Goal: Task Accomplishment & Management: Manage account settings

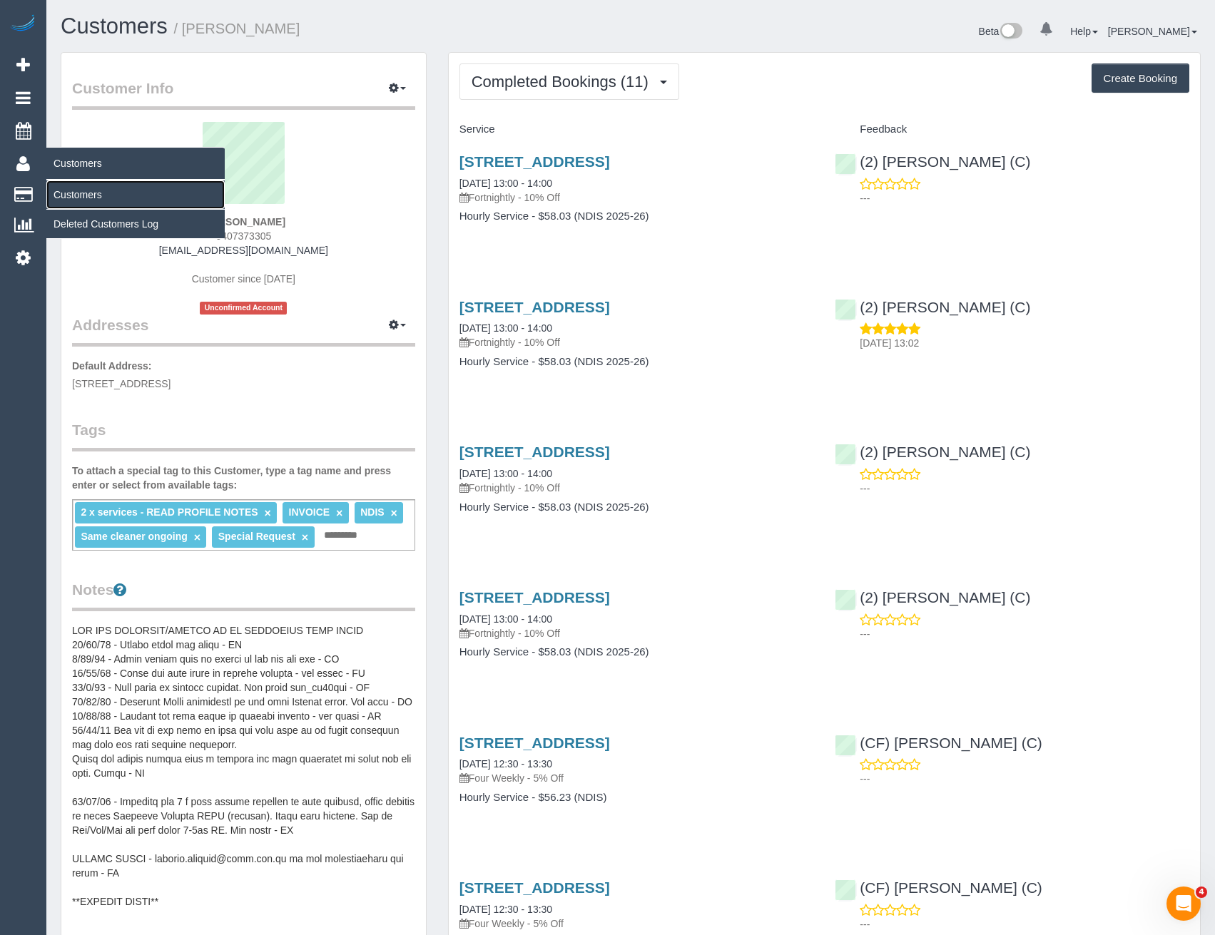
click at [83, 189] on link "Customers" at bounding box center [135, 194] width 178 height 29
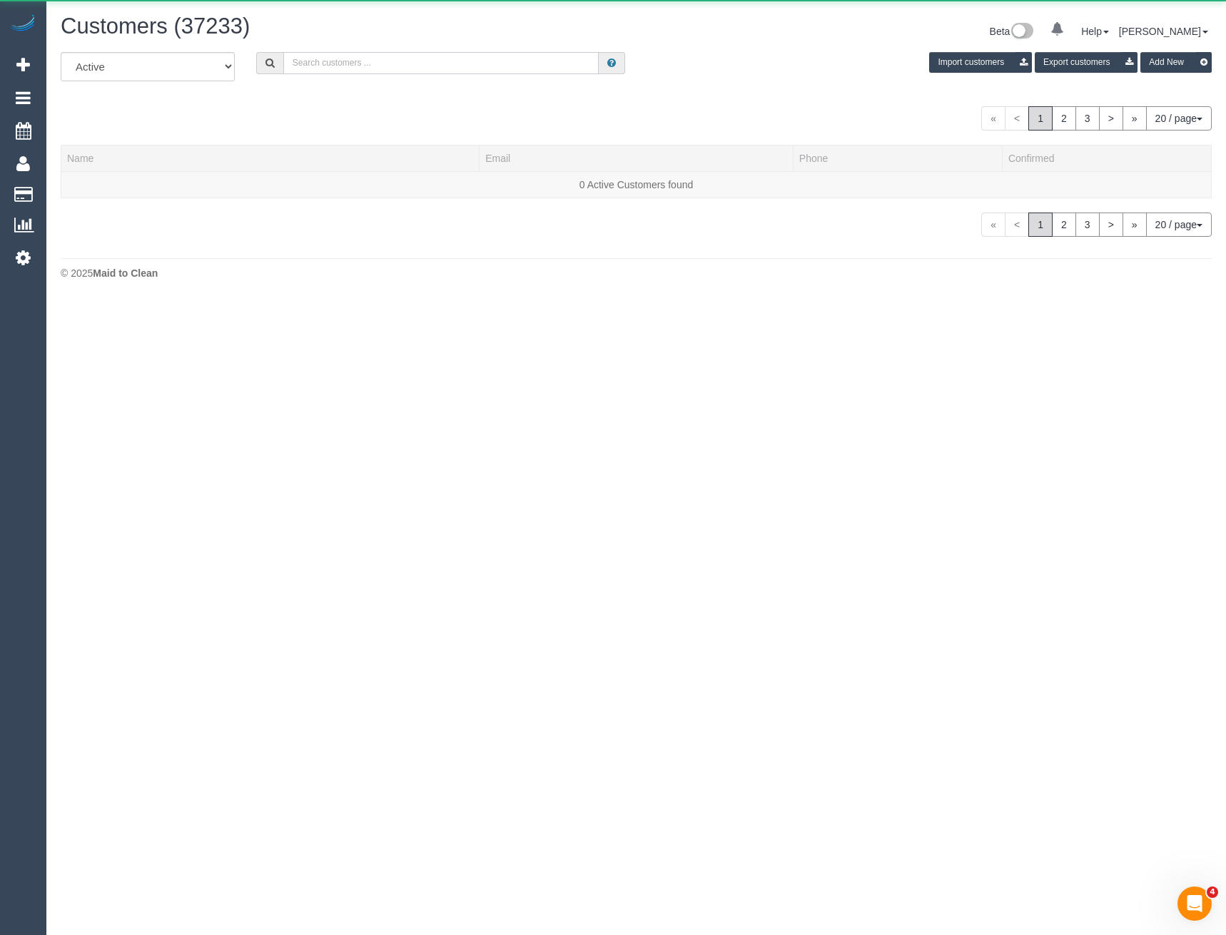
click at [320, 66] on input "text" at bounding box center [441, 63] width 316 height 22
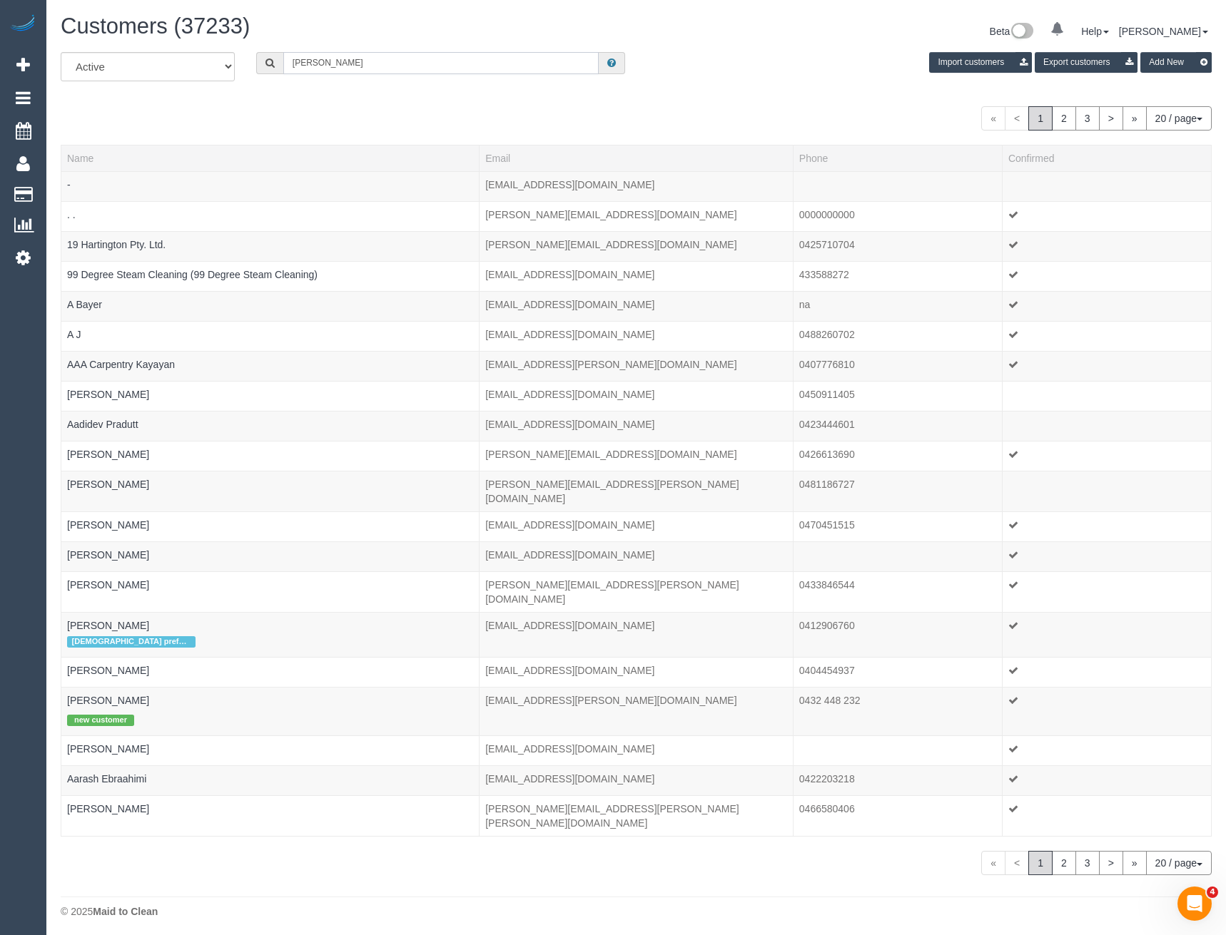
type input "raffele"
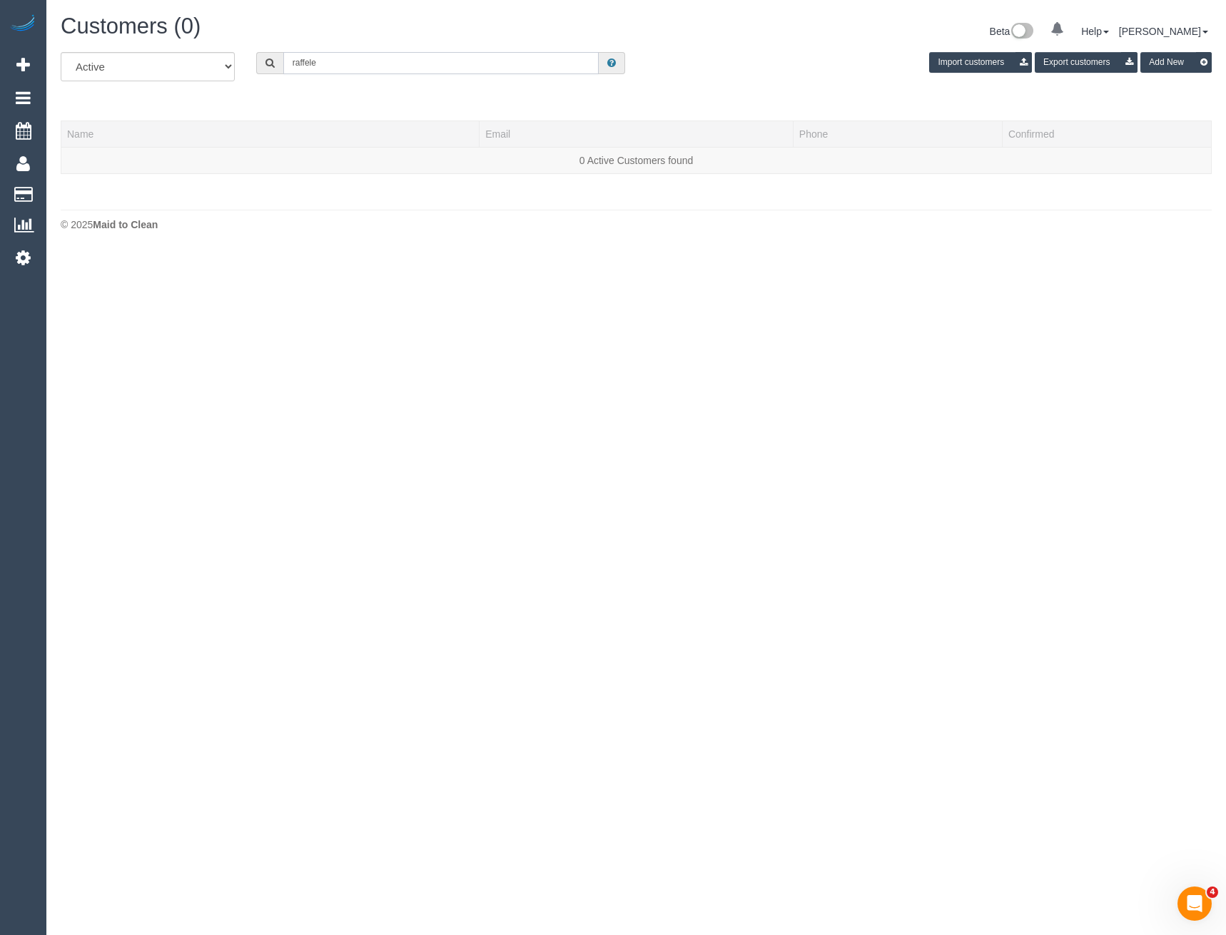
drag, startPoint x: 340, startPoint y: 63, endPoint x: 273, endPoint y: 61, distance: 66.4
click at [273, 61] on div "raffele" at bounding box center [441, 63] width 370 height 22
type input "r"
click at [342, 271] on body "0 Beta Your Notifications You have 0 alerts Add Booking Bookings Active Booking…" at bounding box center [613, 467] width 1226 height 935
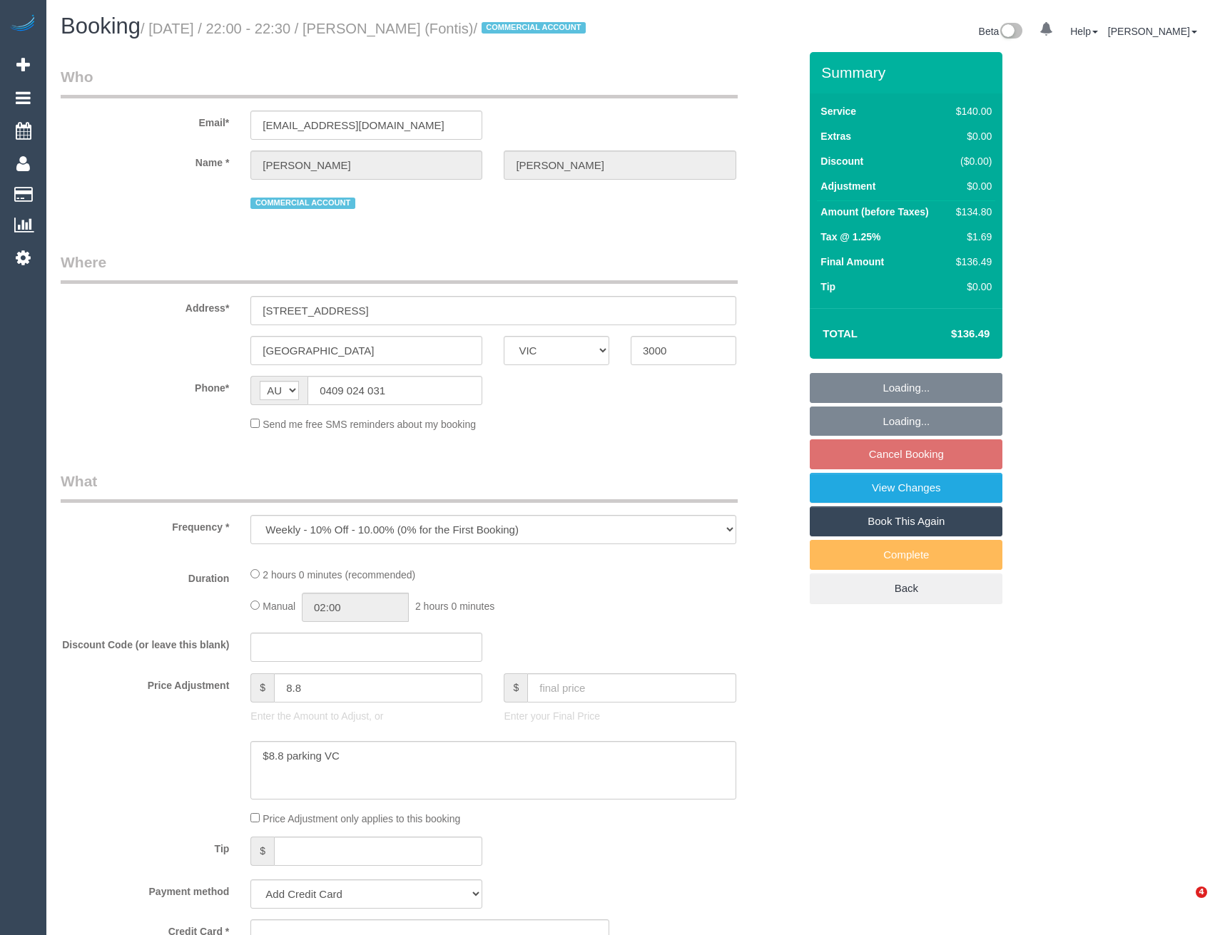
select select "VIC"
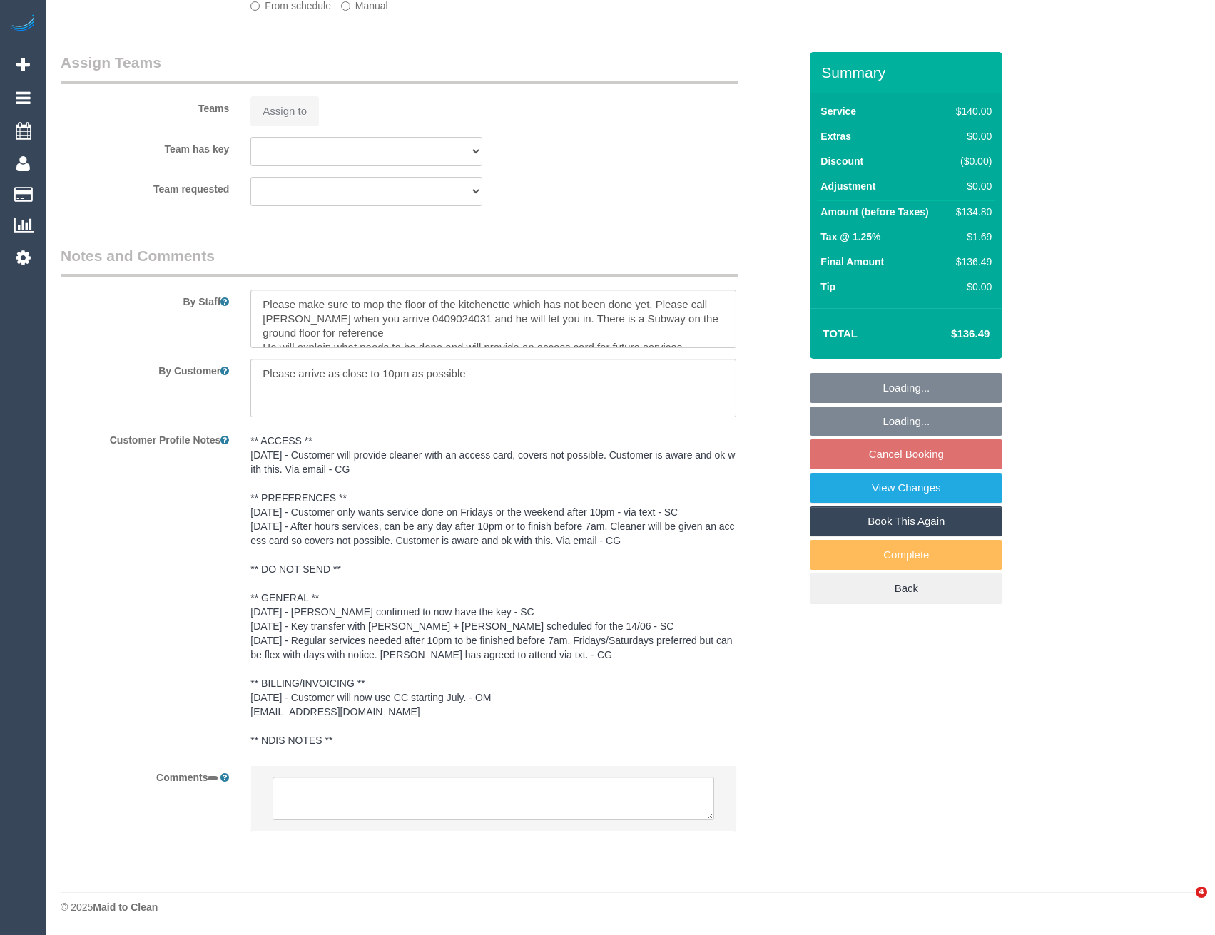
select select "string:stripe-pm_1Rm1s52GScqysDRVmFzxL4mL"
select select "7248"
select select "number:28"
select select "number:14"
select select "number:20"
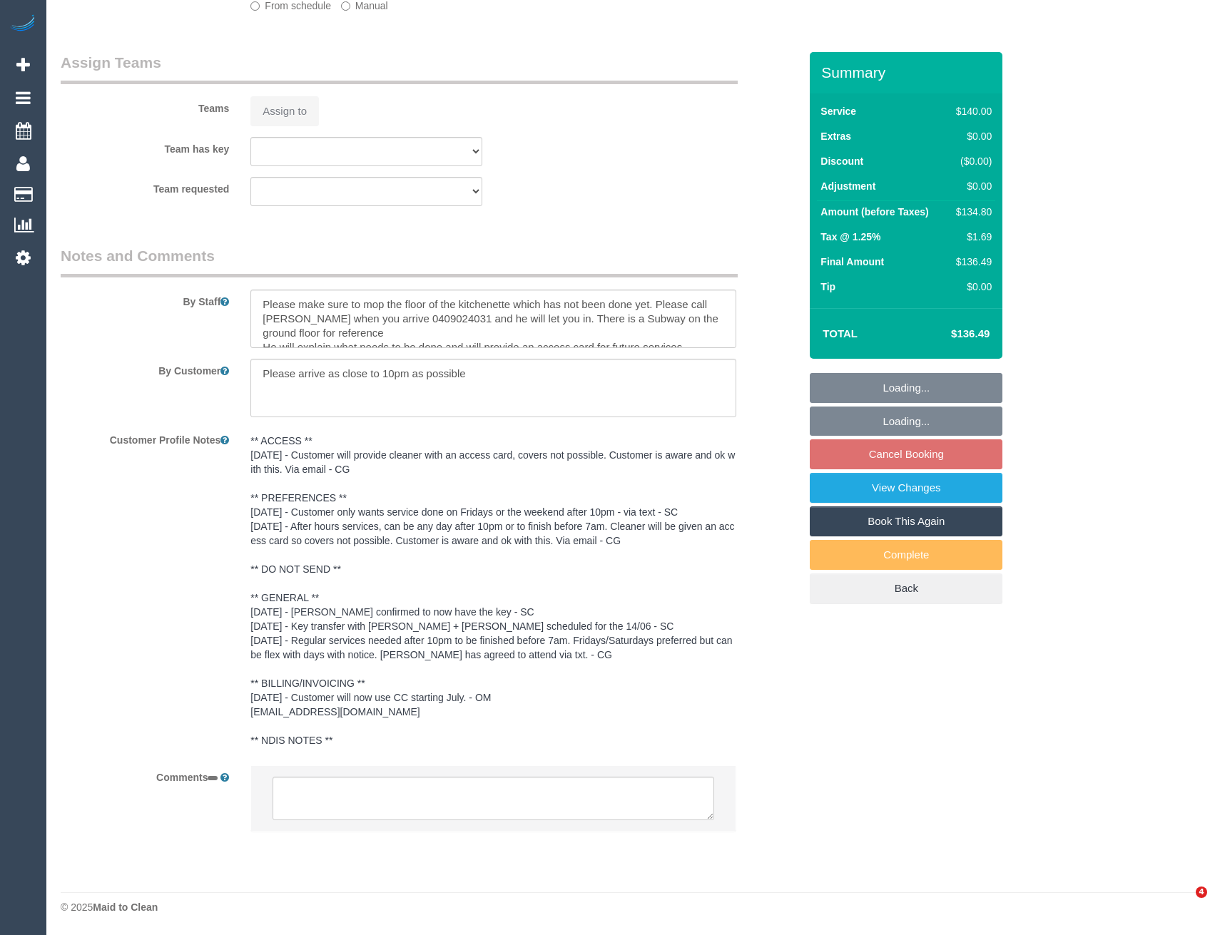
select select "number:25"
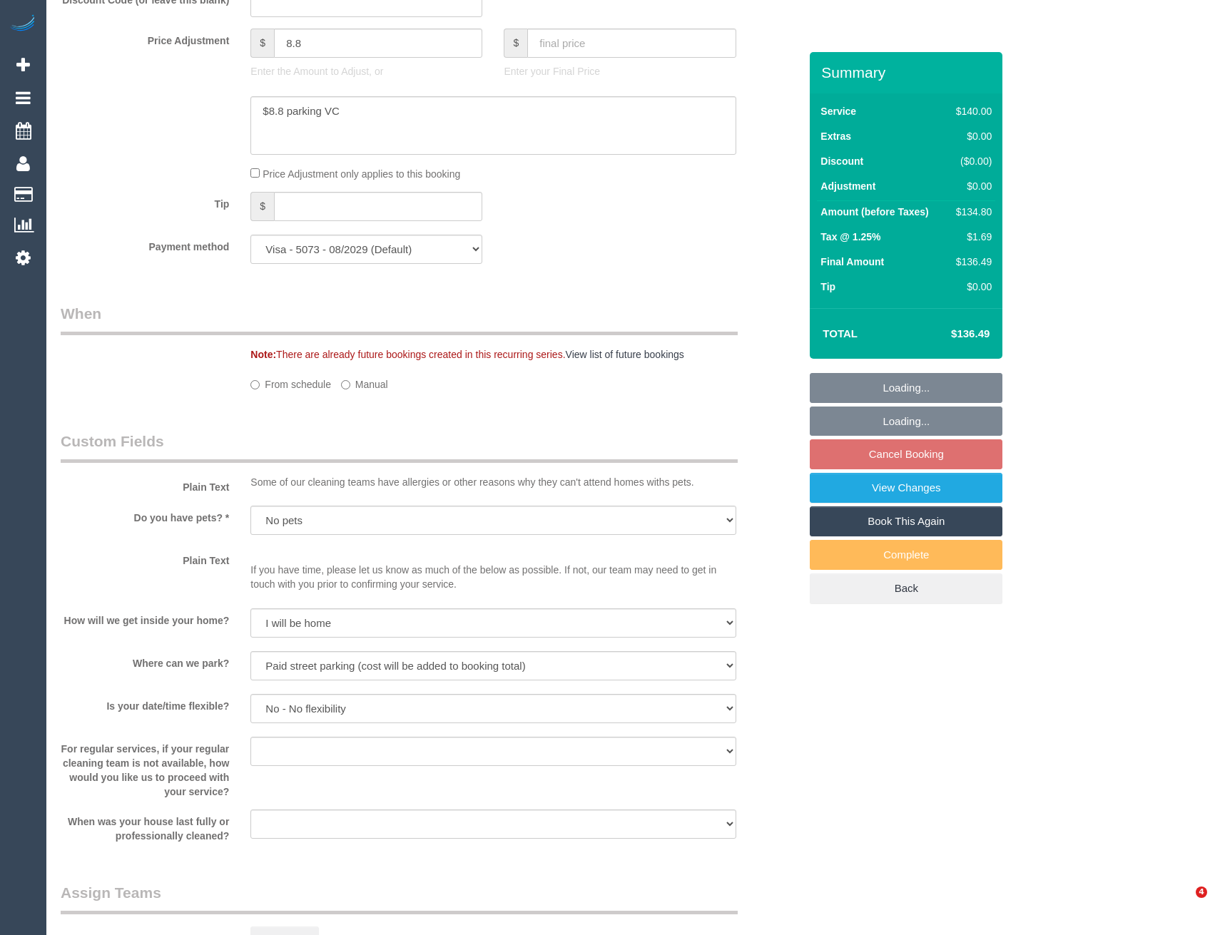
select select "object:2115"
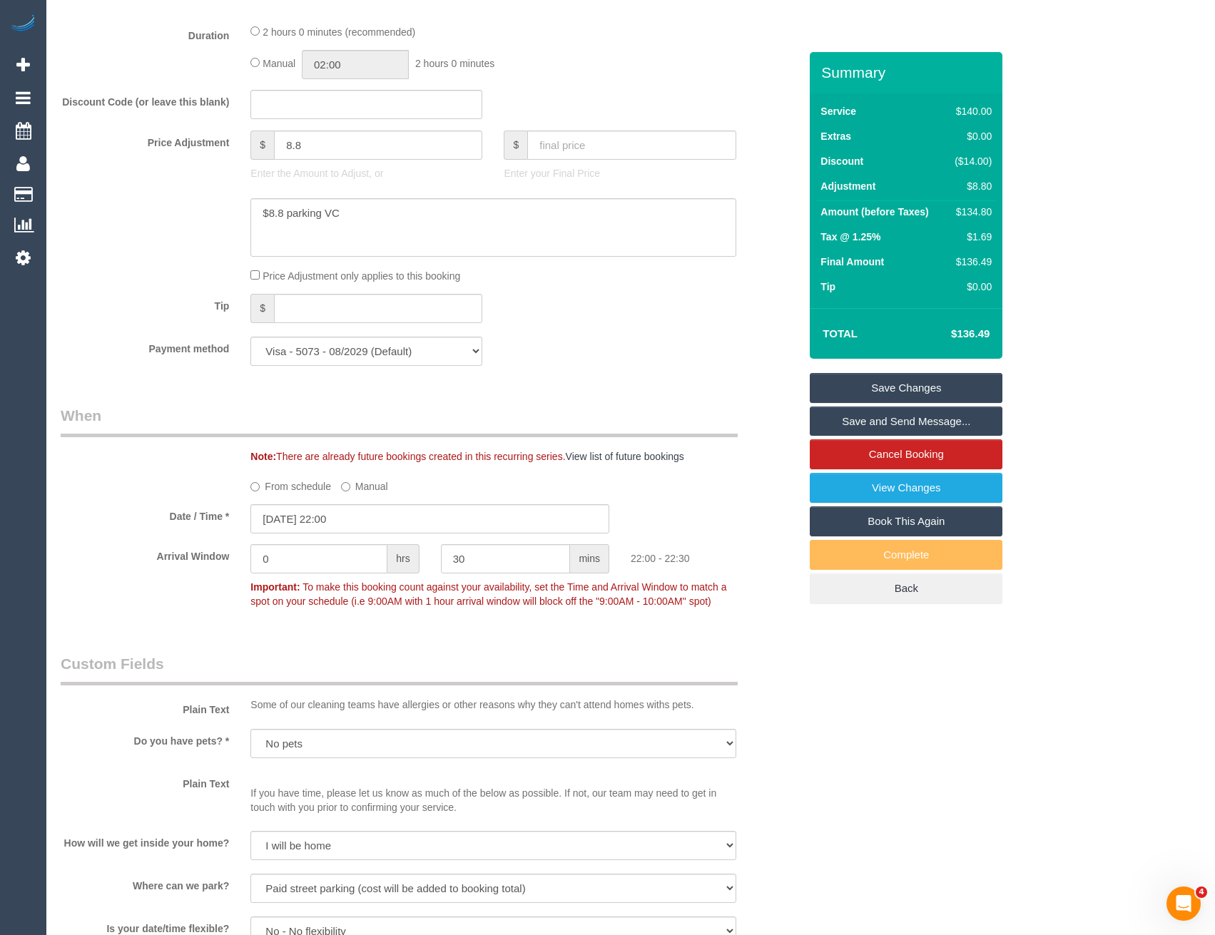
scroll to position [1570, 0]
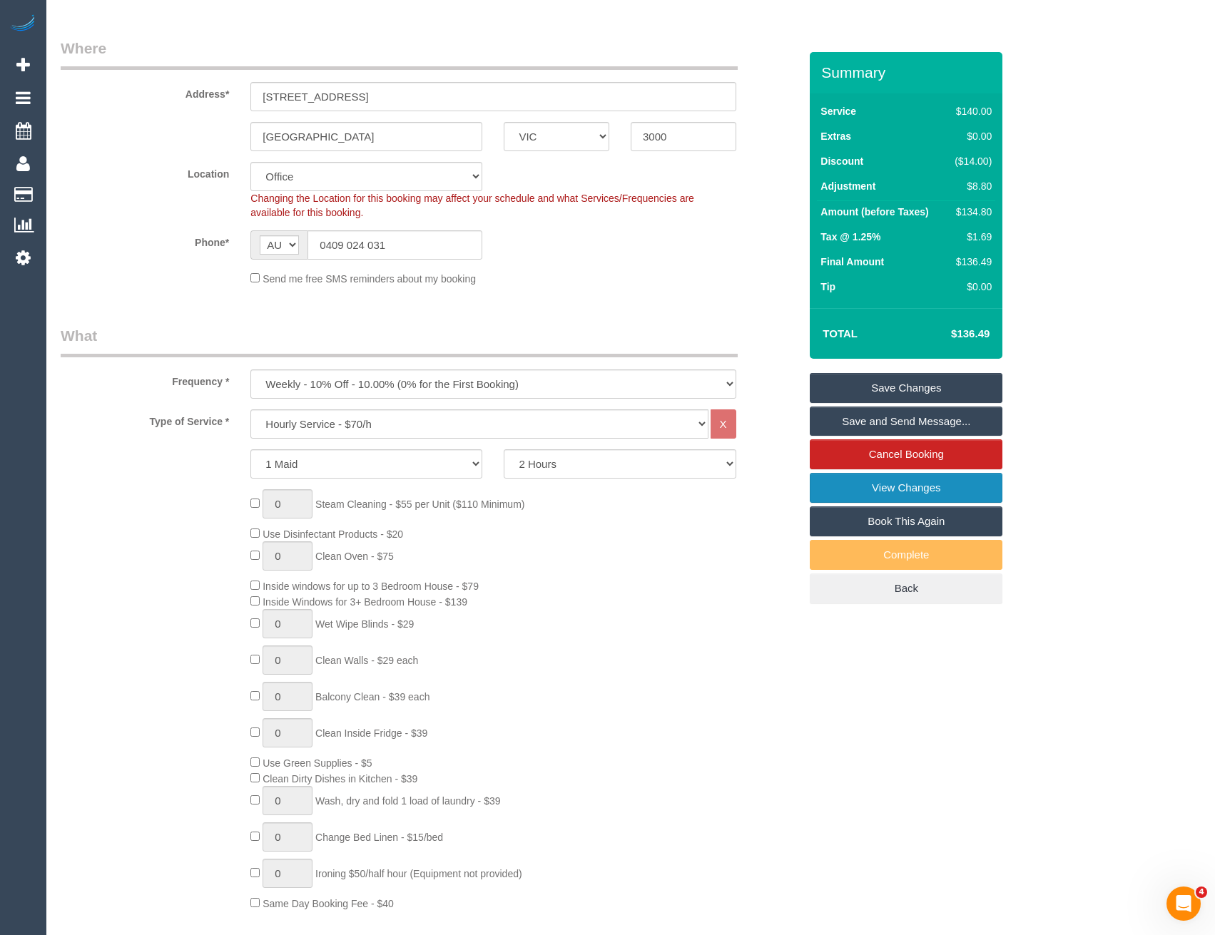
click at [860, 503] on link "View Changes" at bounding box center [906, 488] width 193 height 30
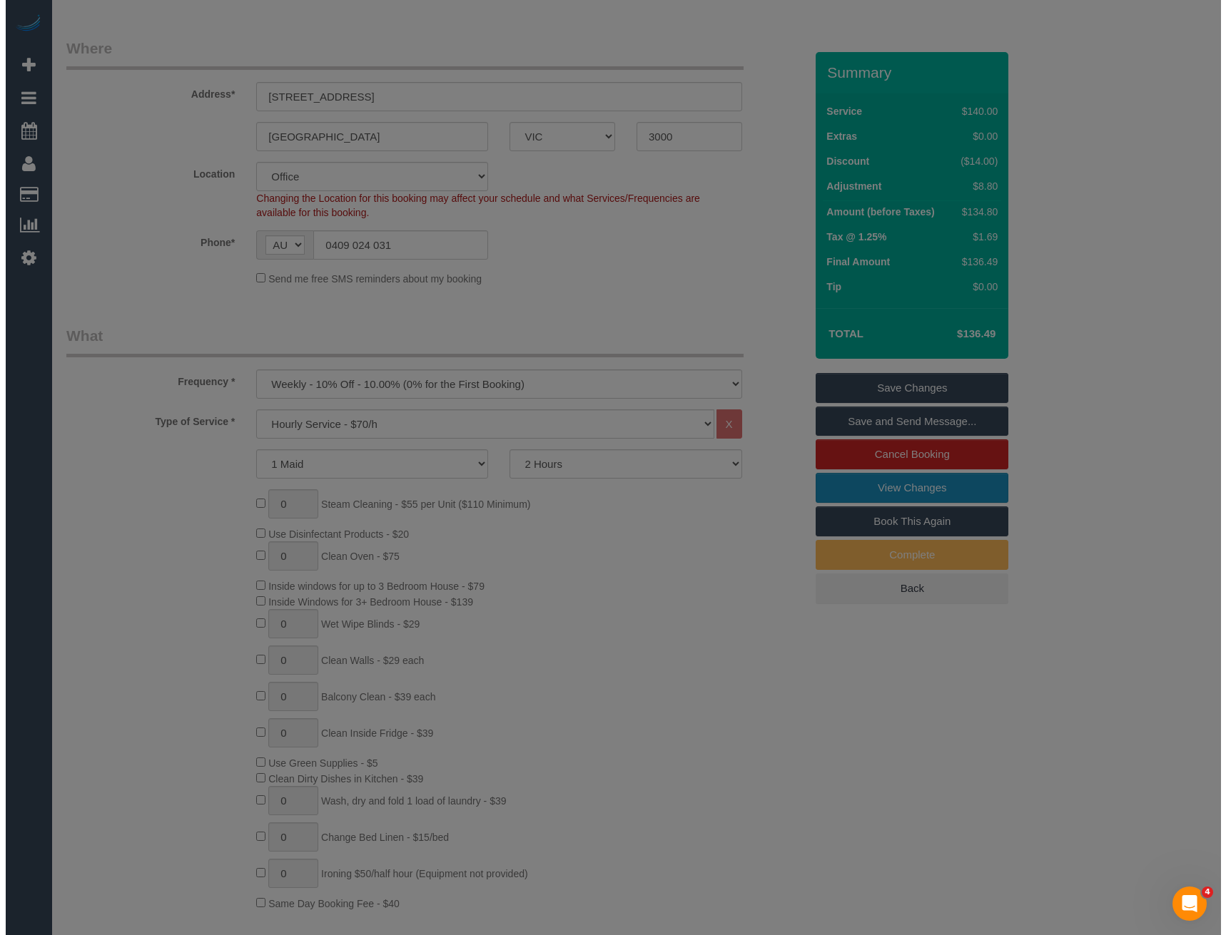
scroll to position [197, 0]
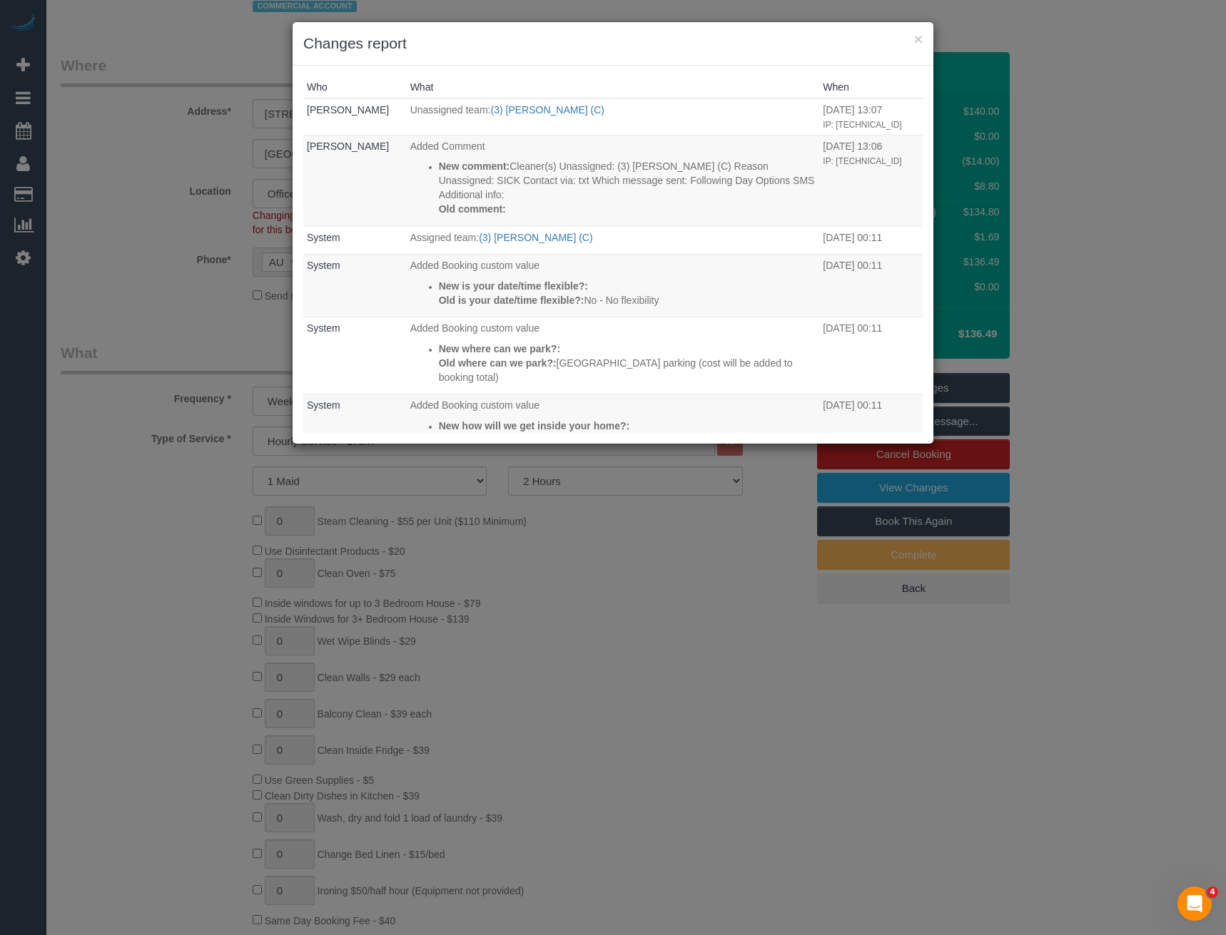
click at [618, 591] on div "× Changes report Who What When Kimberly Arjona Unassigned team: (3) Lara Mendes…" at bounding box center [613, 467] width 1226 height 935
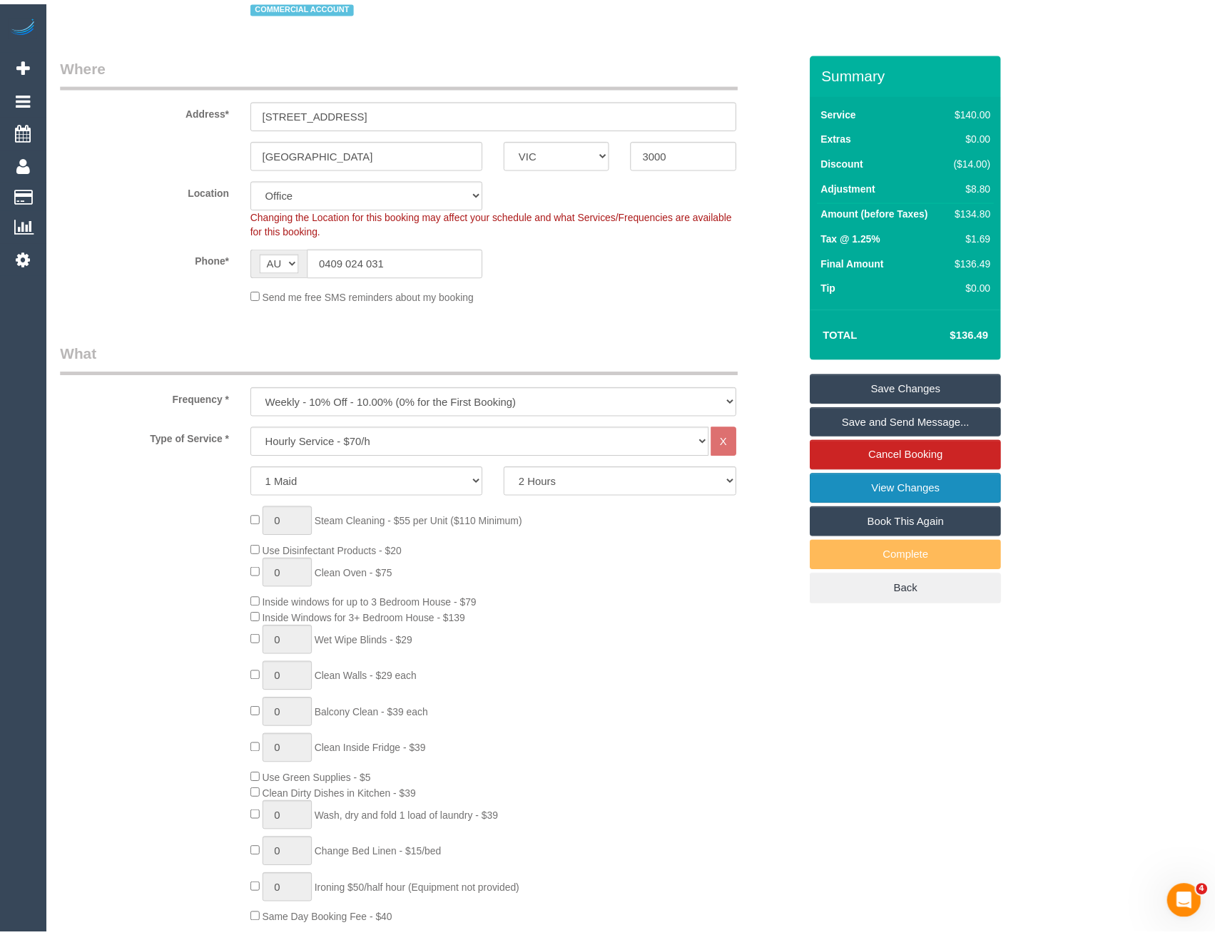
scroll to position [214, 0]
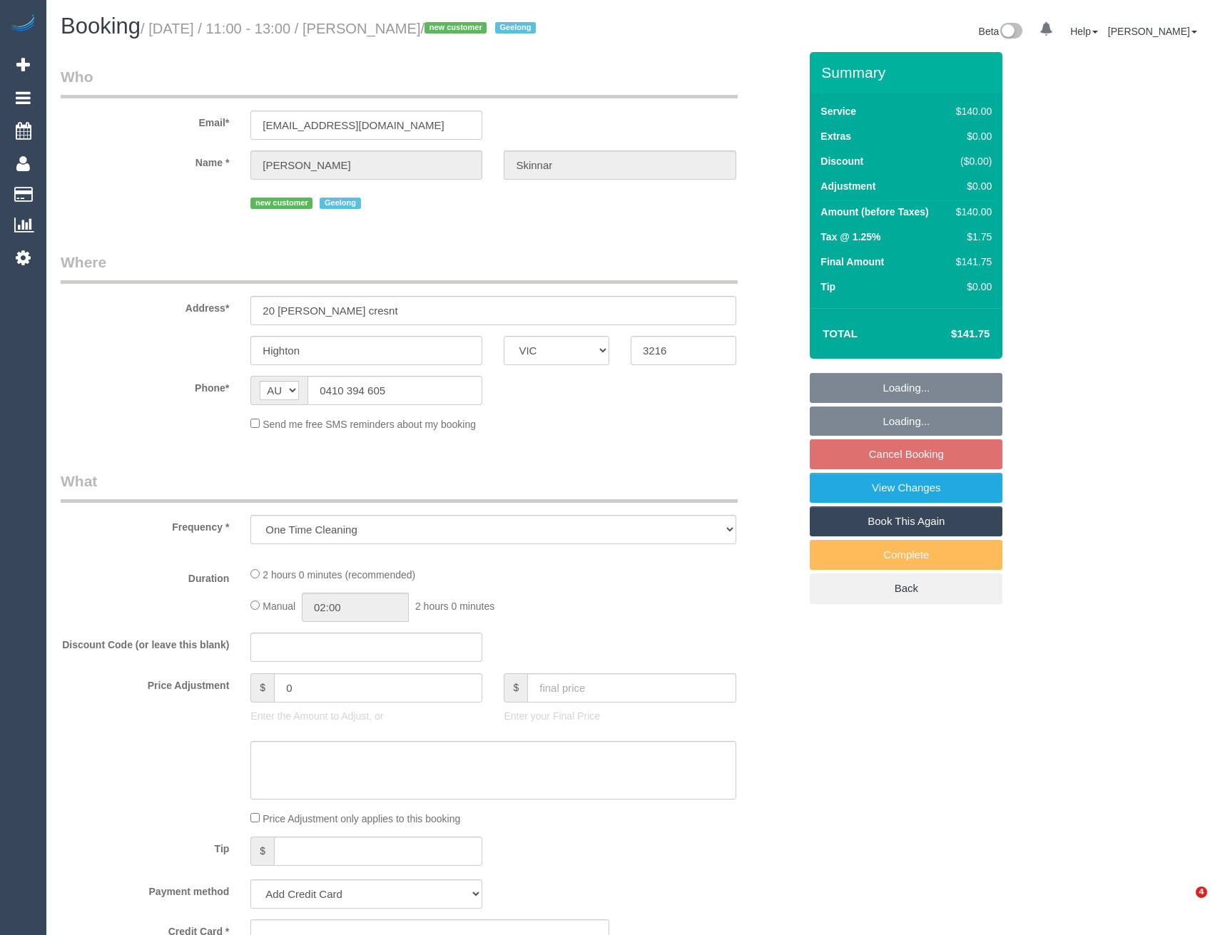
select select "VIC"
select select "string:stripe-pm_1S0ujW2GScqysDRVbudBYvnl"
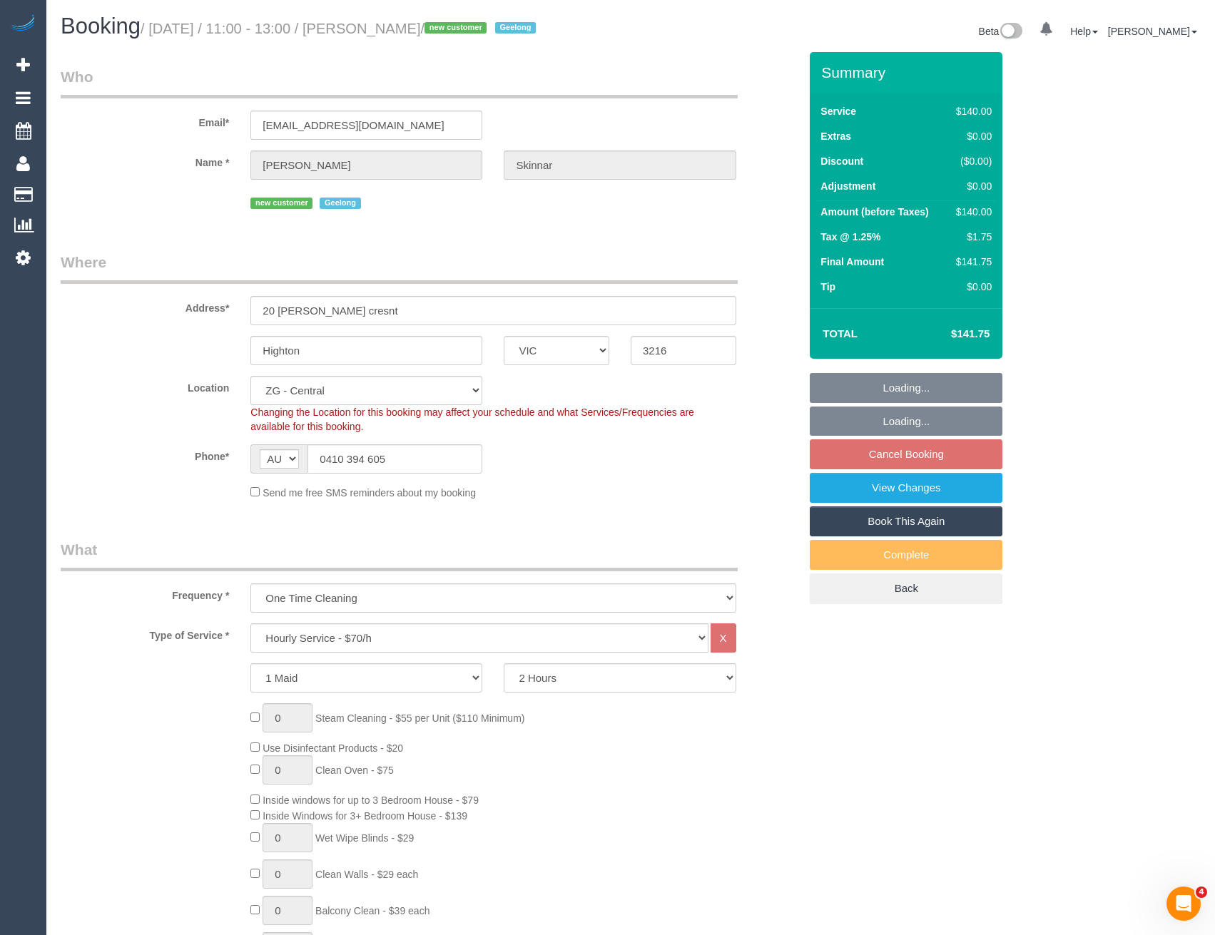
select select "object:732"
select select "spot5"
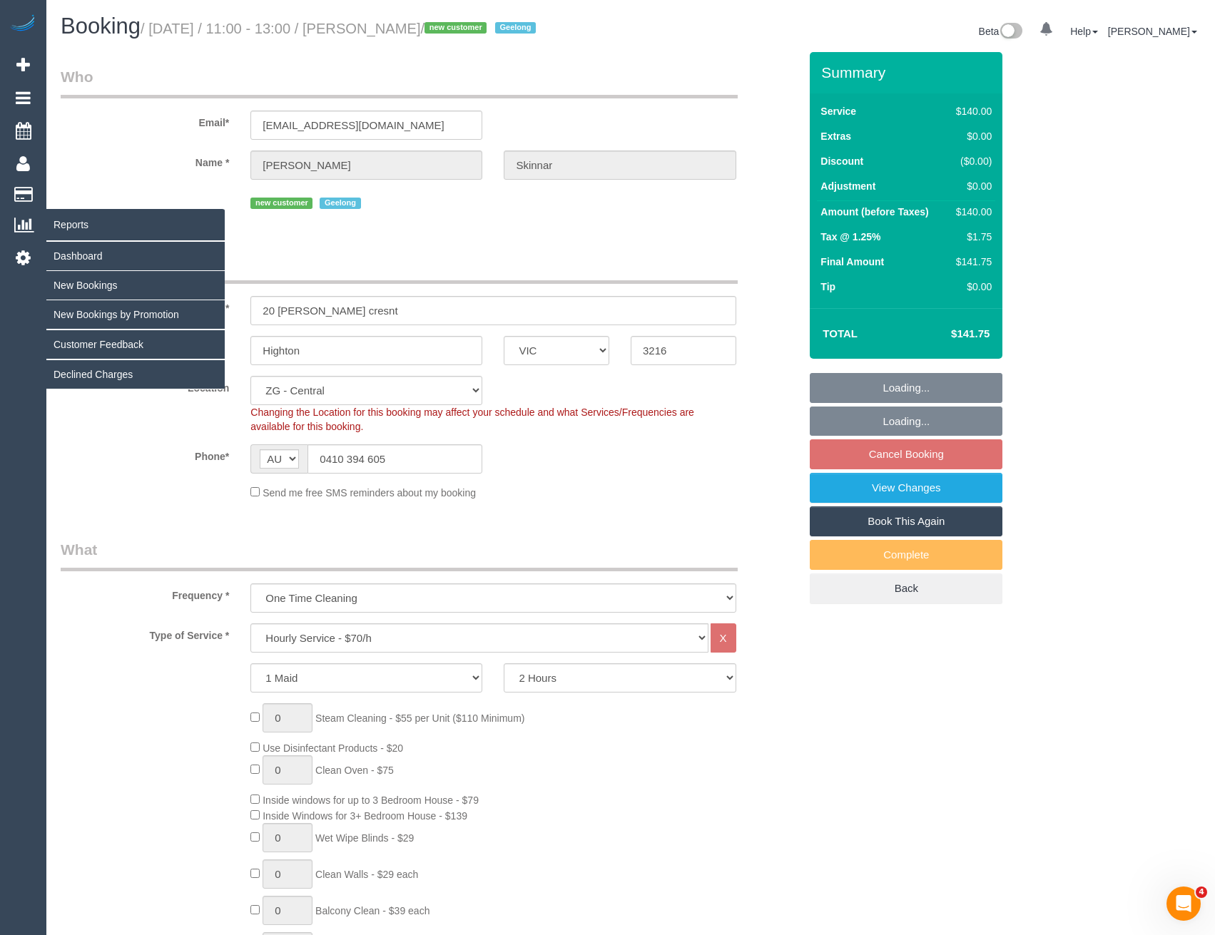
select select "number:28"
select select "number:14"
select select "number:19"
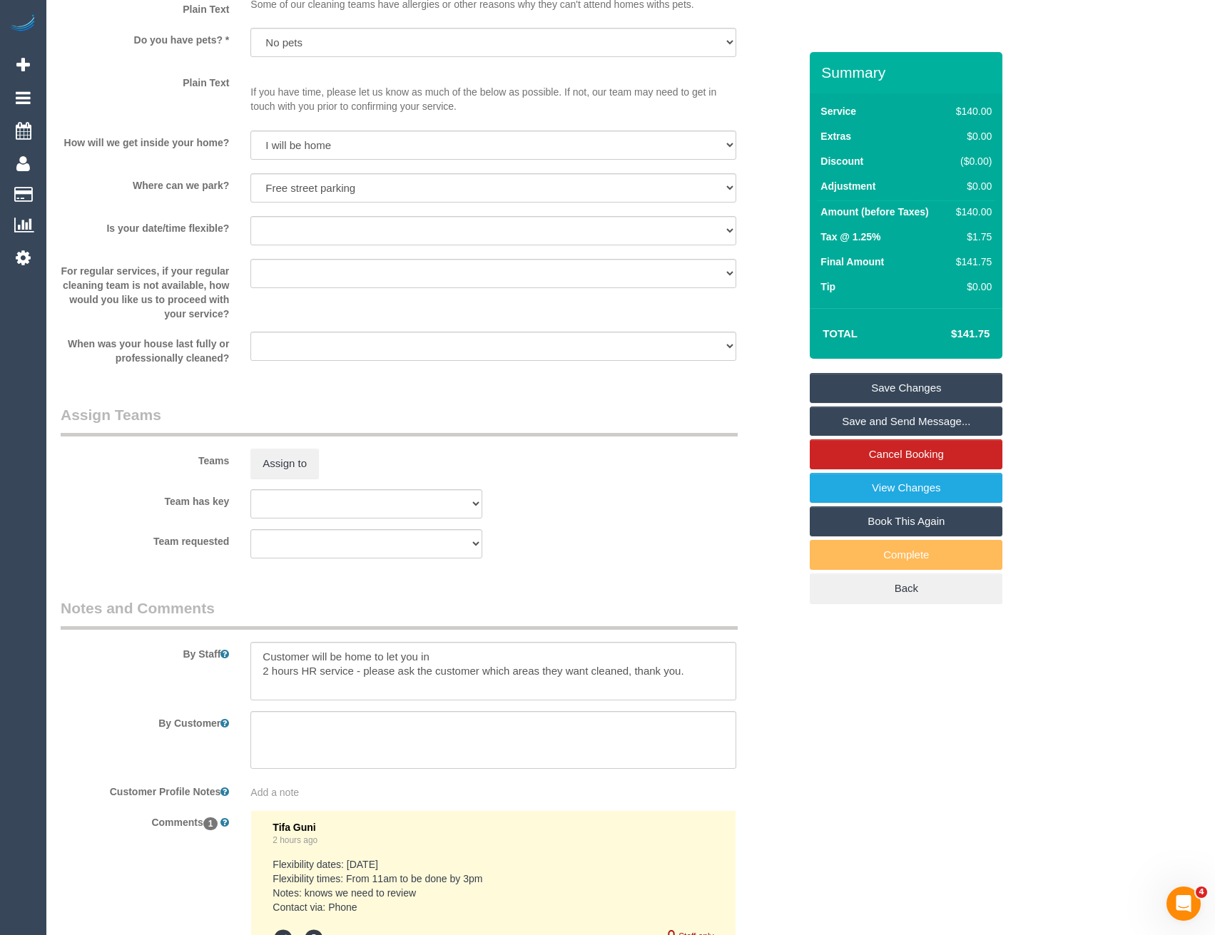
scroll to position [1936, 0]
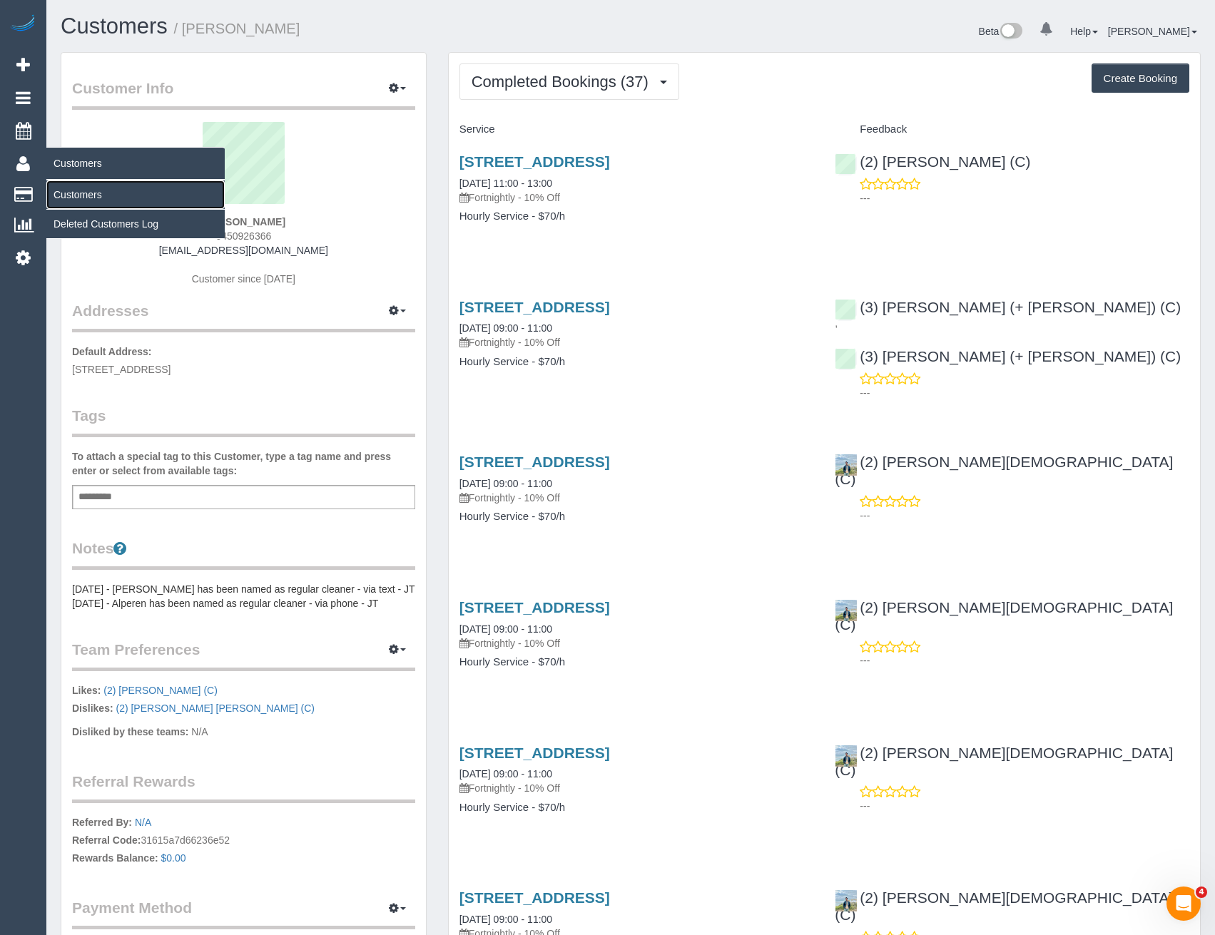
click at [84, 197] on link "Customers" at bounding box center [135, 194] width 178 height 29
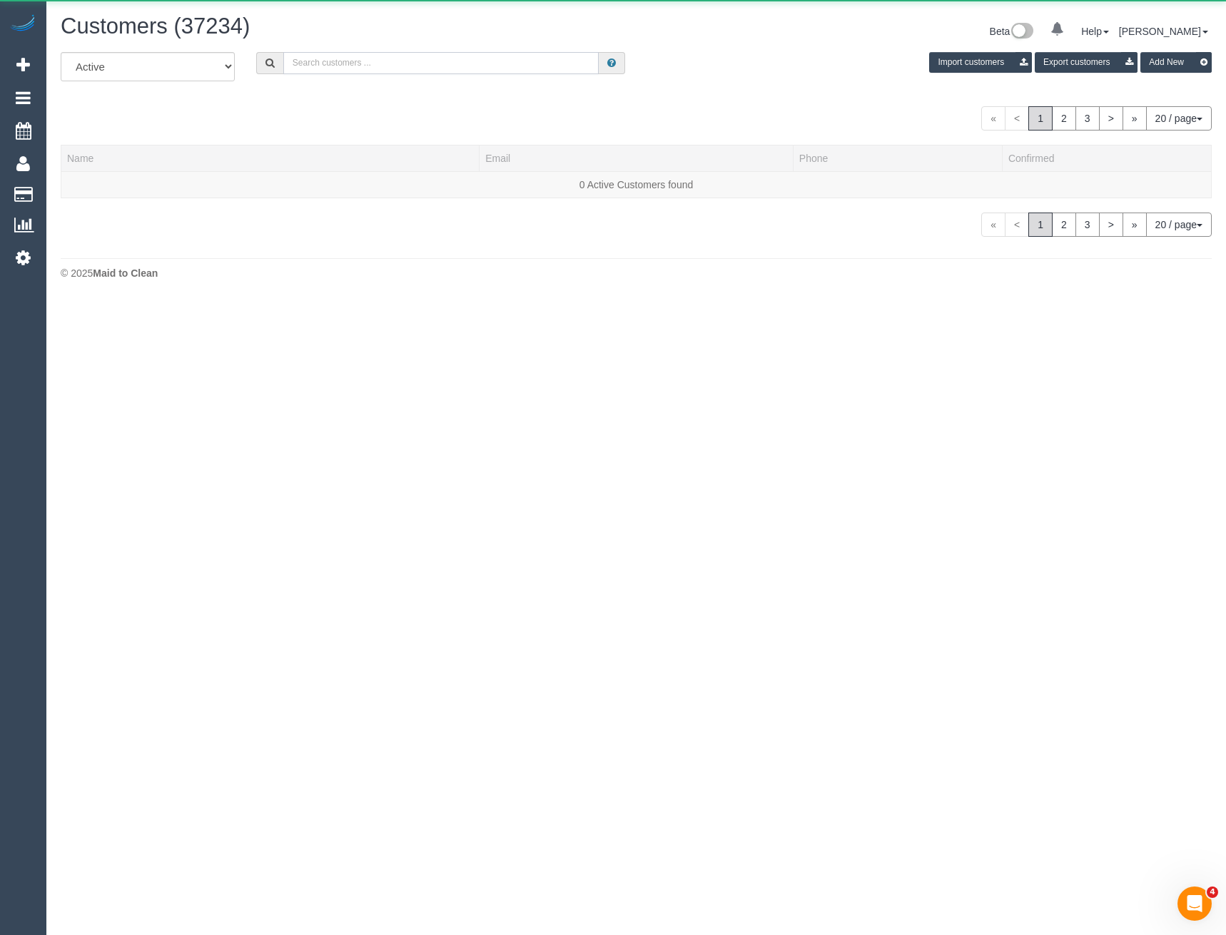
click at [409, 63] on input "text" at bounding box center [441, 63] width 316 height 22
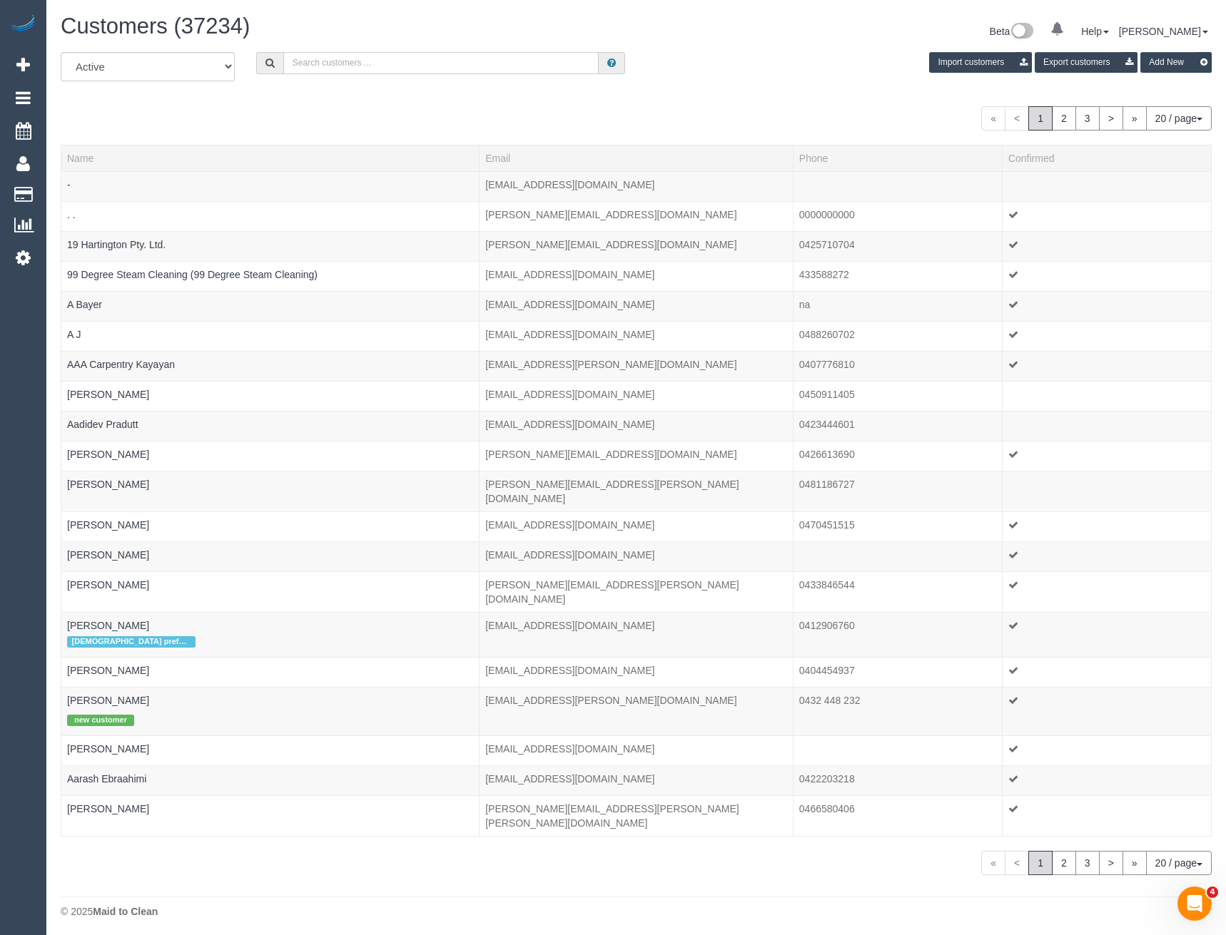
paste input "liz@arenamedia.com.au"
click at [412, 64] on input "liz@arenamedia.com.au" at bounding box center [441, 63] width 316 height 22
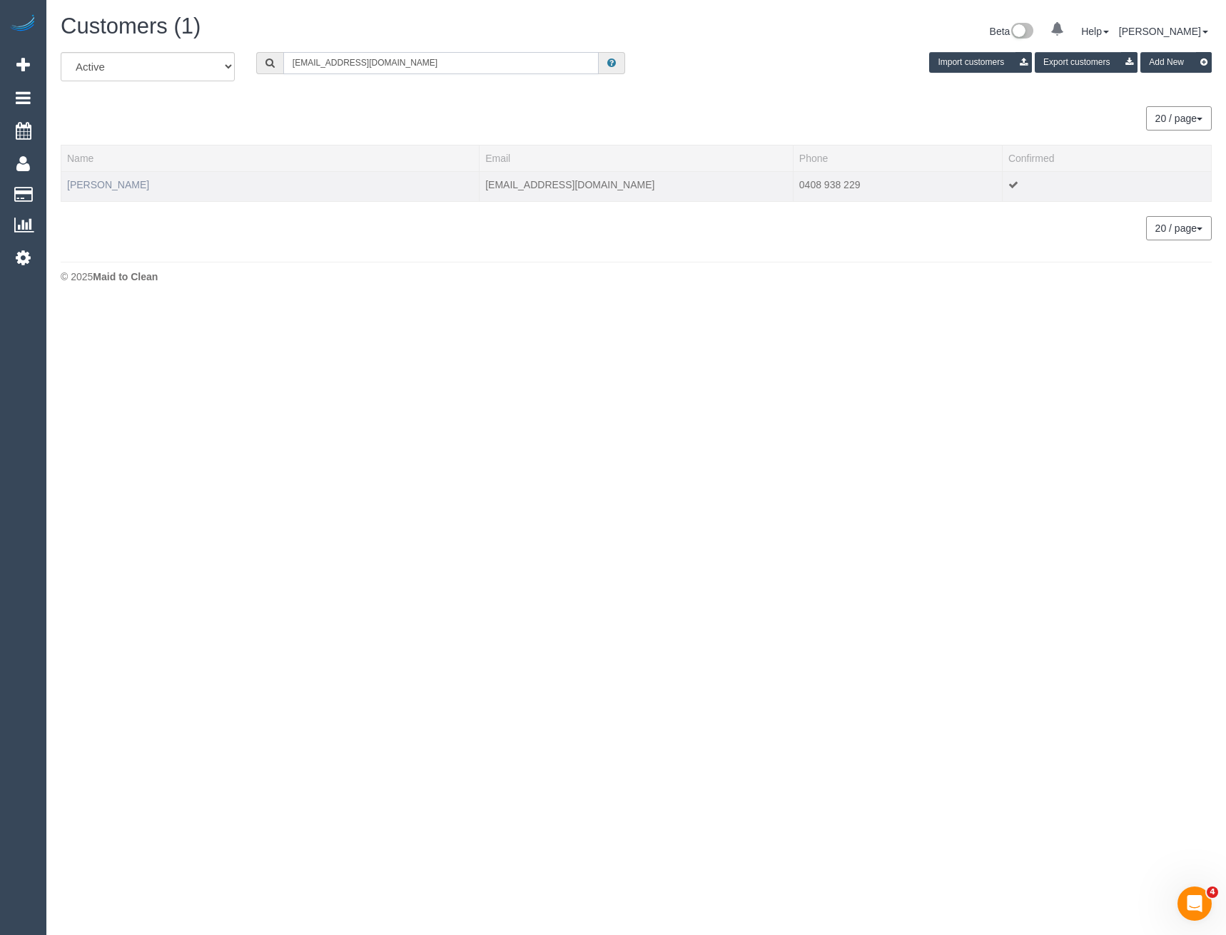
type input "liz@arenamedia.com.au"
click at [96, 189] on link "Liz Kearny" at bounding box center [108, 184] width 82 height 11
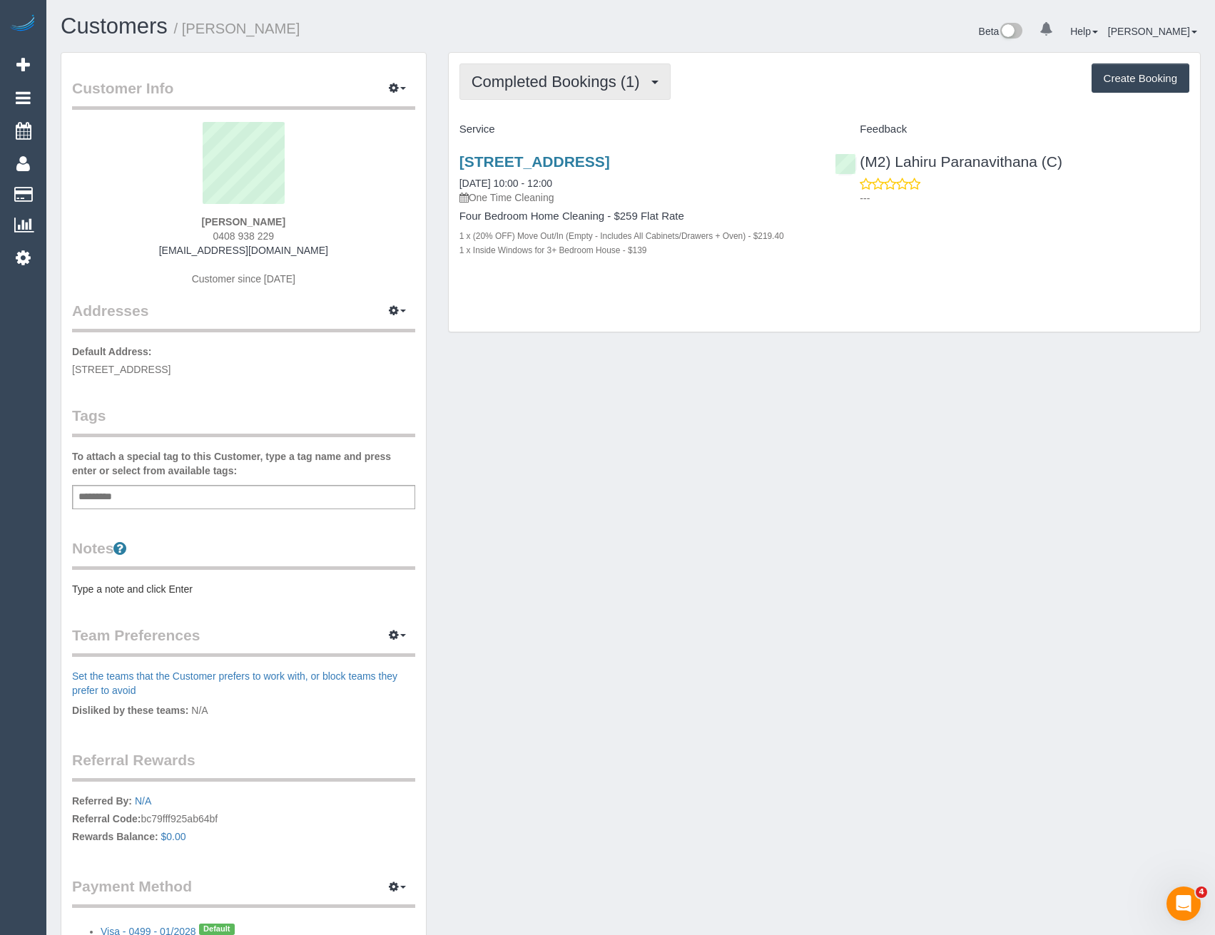
click at [603, 92] on button "Completed Bookings (1)" at bounding box center [564, 81] width 211 height 36
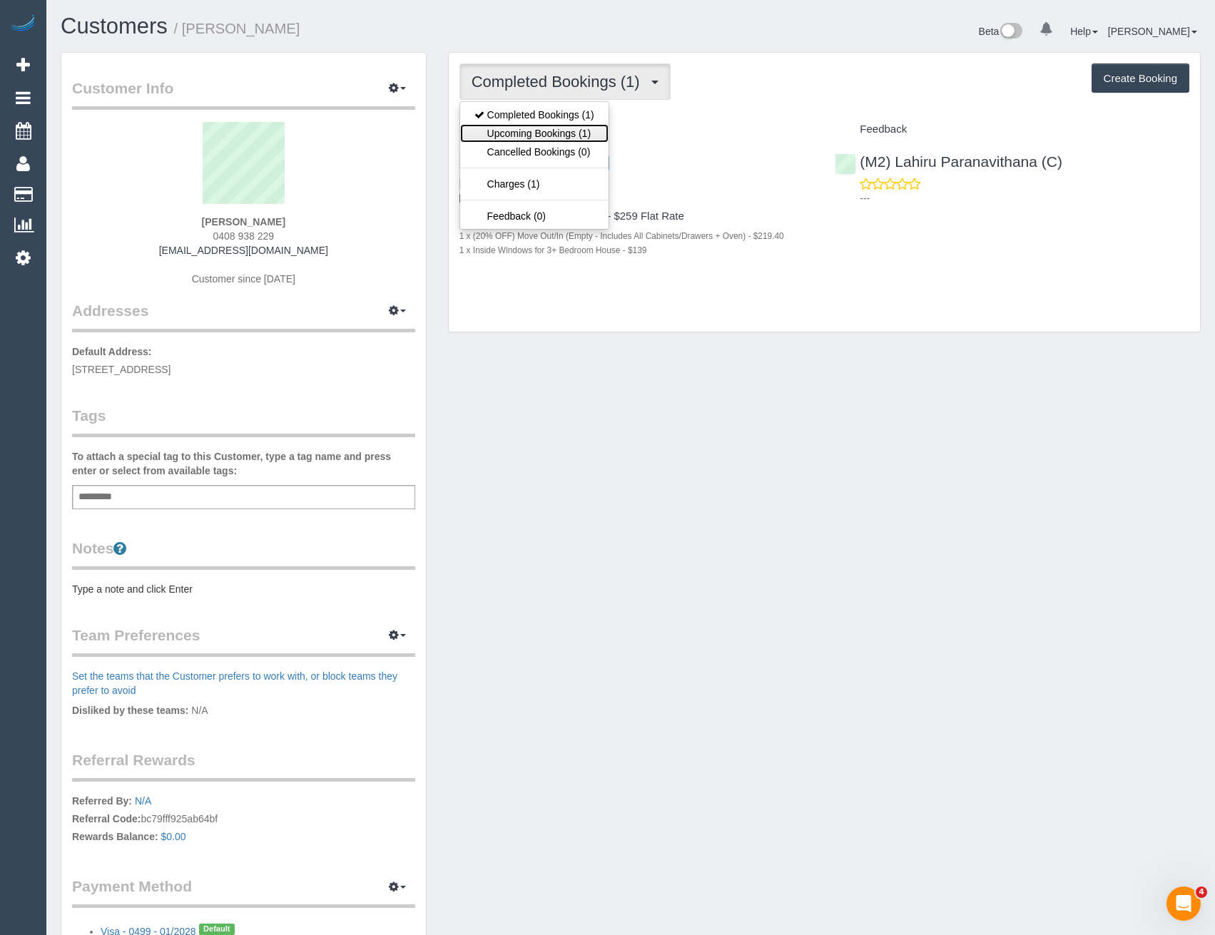
click at [600, 133] on link "Upcoming Bookings (1)" at bounding box center [534, 133] width 148 height 19
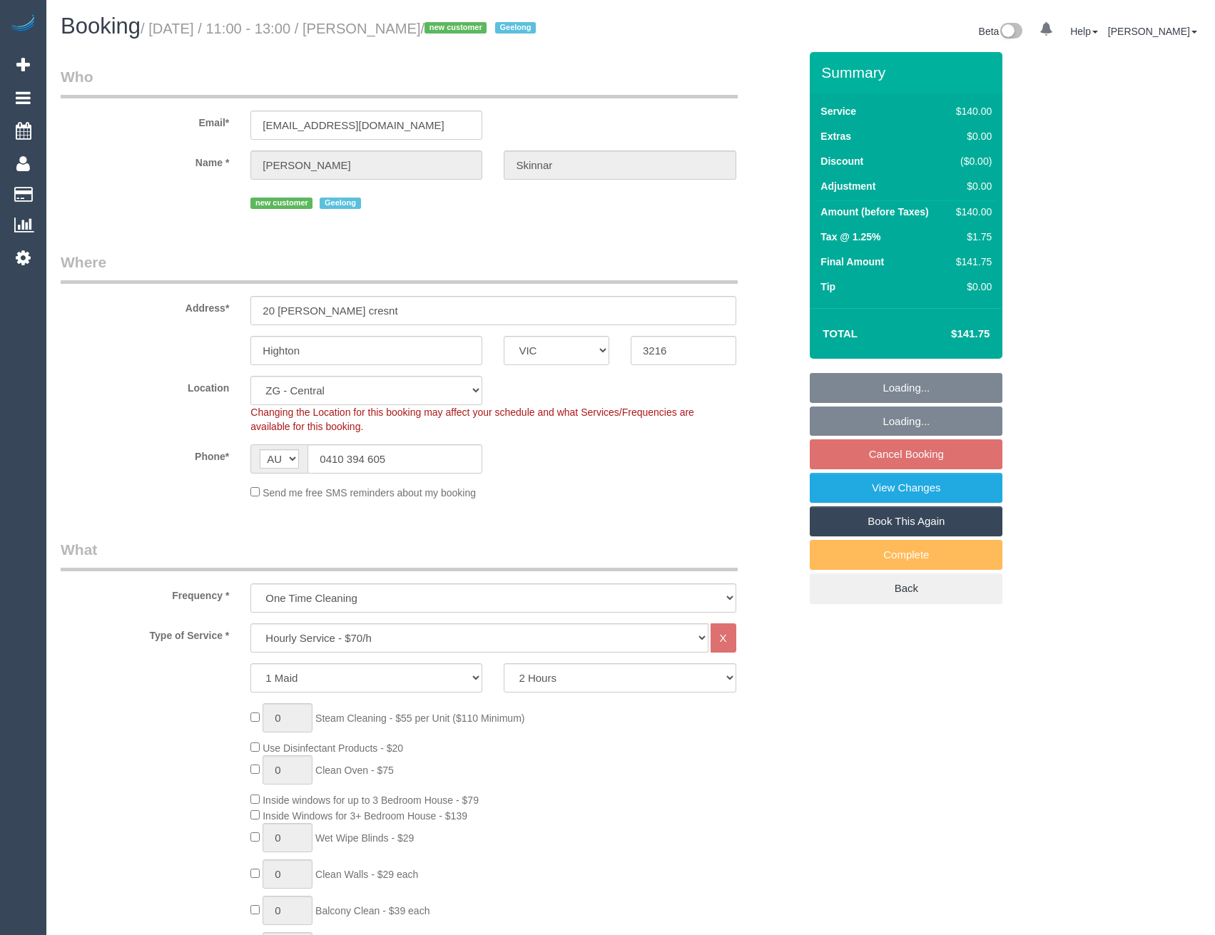
select select "VIC"
select select "spot5"
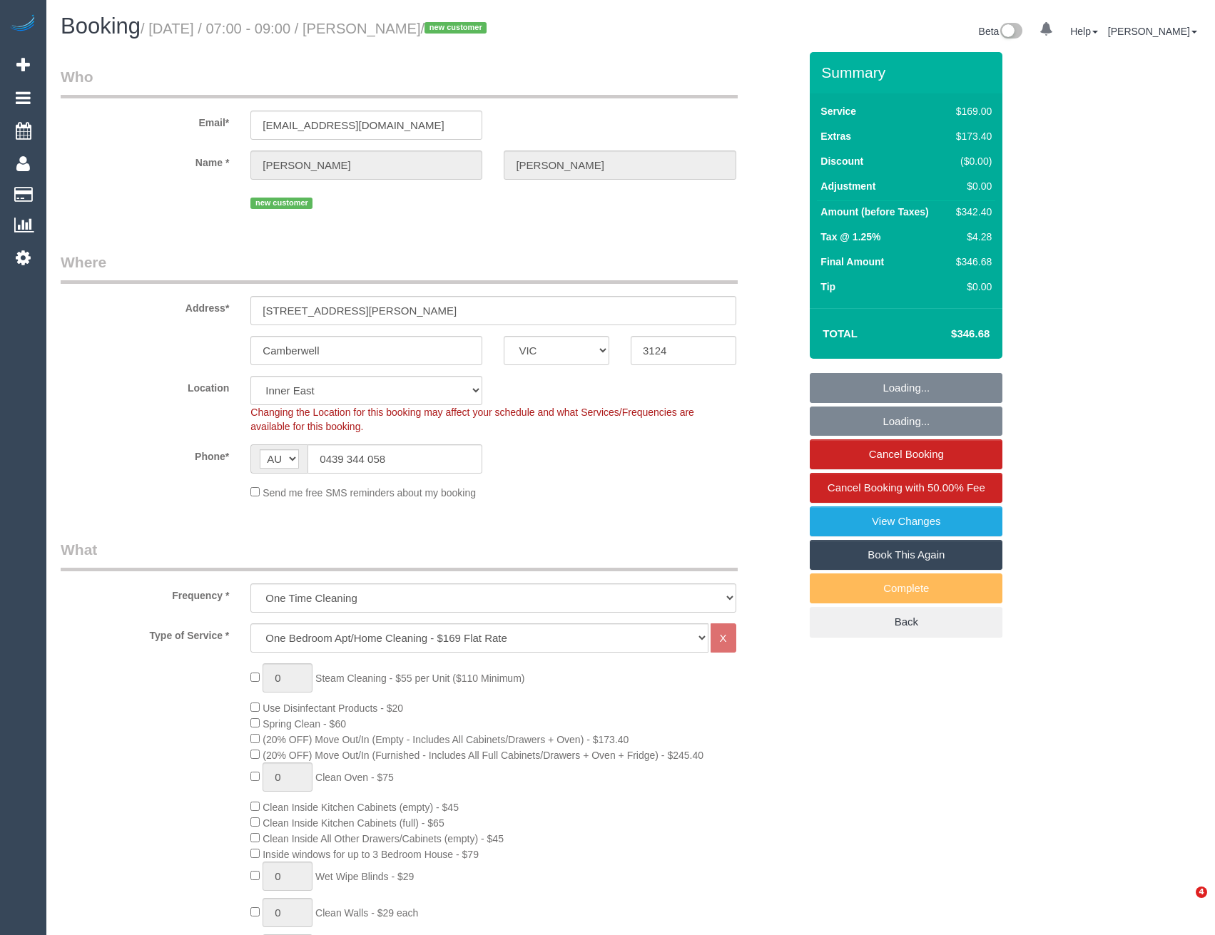
select select "VIC"
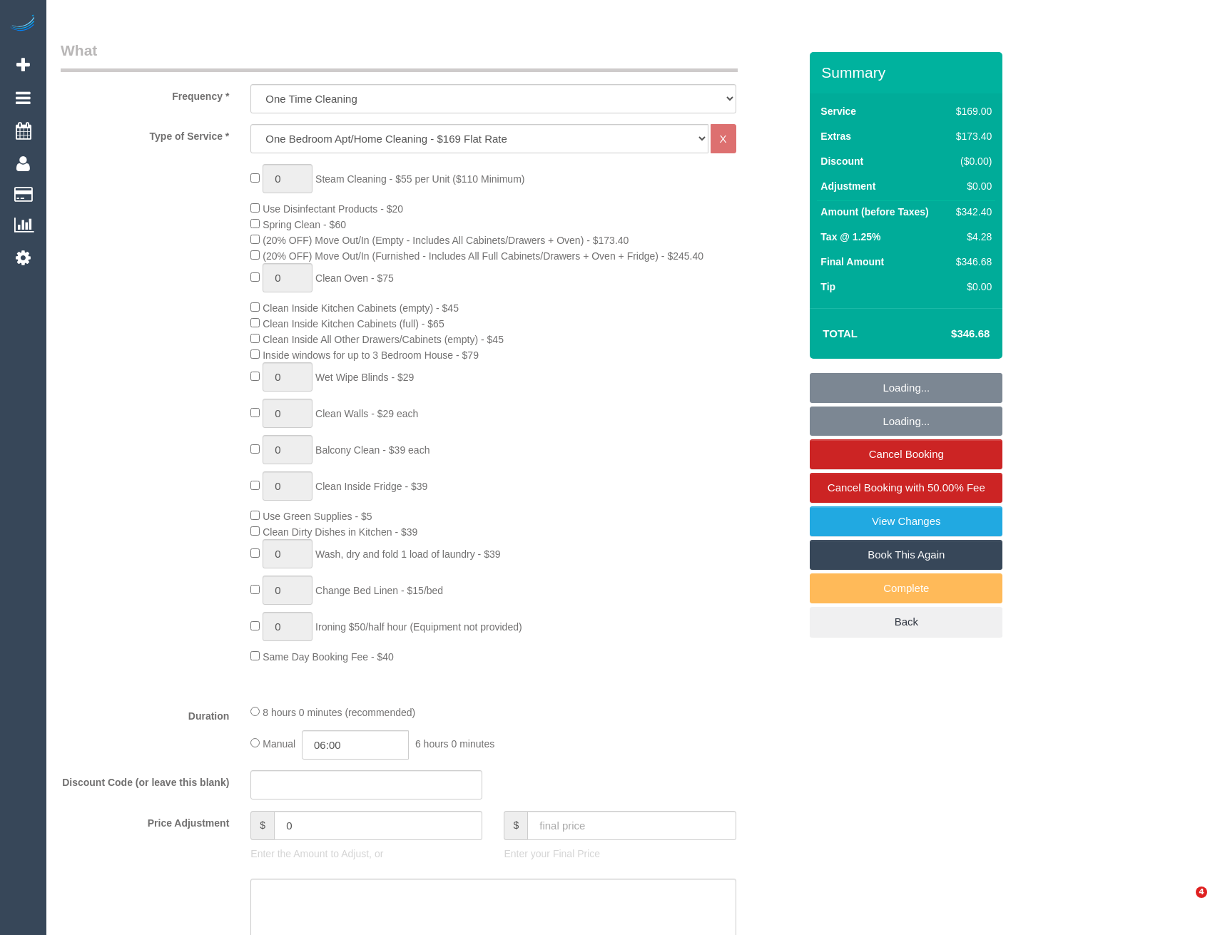
select select "object:2420"
select select "number:28"
select select "number:14"
select select "number:18"
select select "number:36"
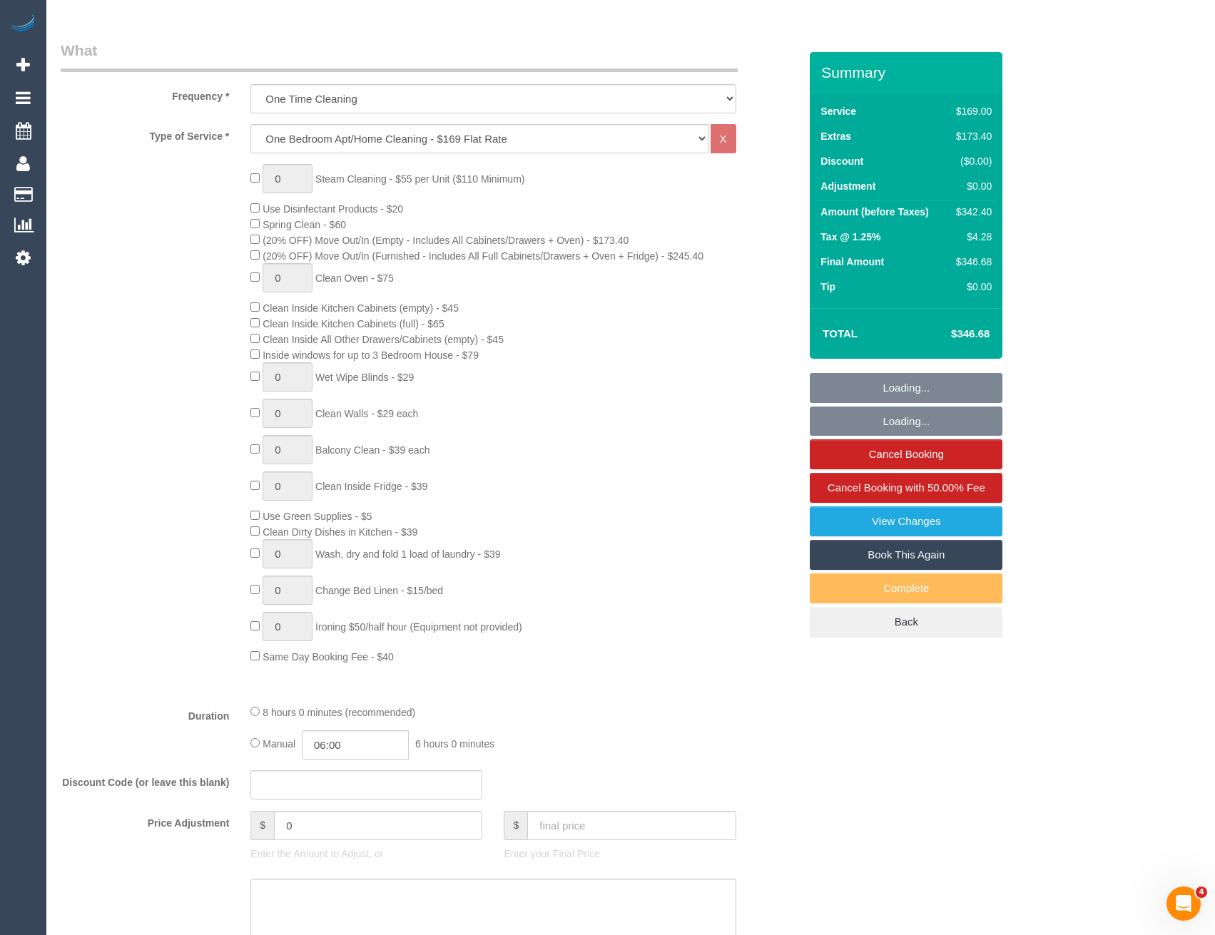
select select "number:26"
